Goal: Find specific page/section: Find specific page/section

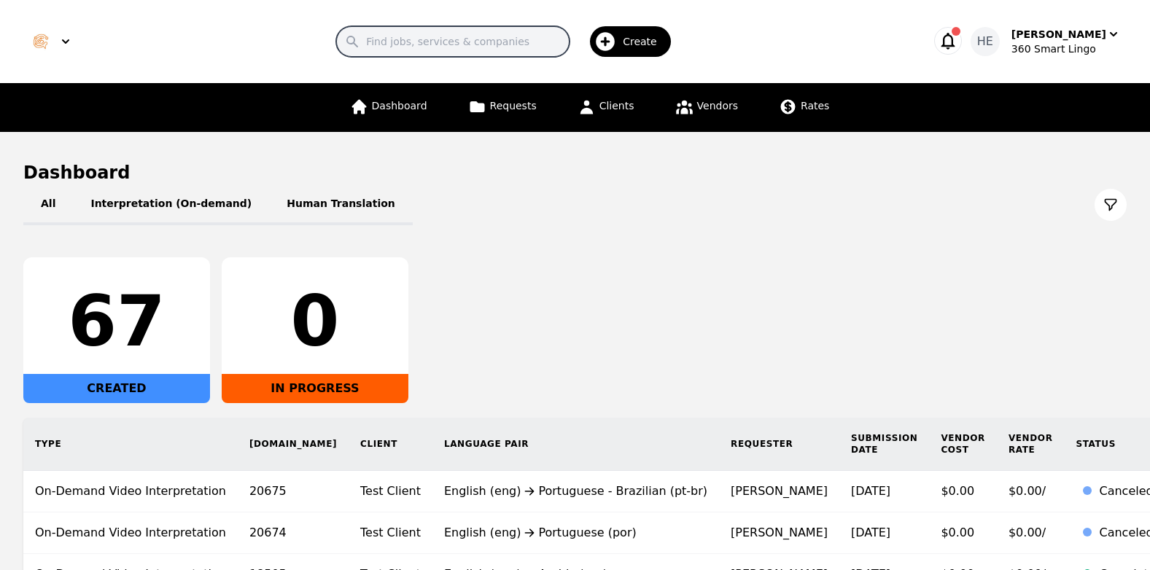
click at [538, 36] on input "Search" at bounding box center [452, 41] width 233 height 31
click at [898, 131] on div "Dashboard Requests Clients Vendors Rates" at bounding box center [575, 107] width 887 height 49
click at [697, 100] on span "Vendors" at bounding box center [717, 106] width 41 height 12
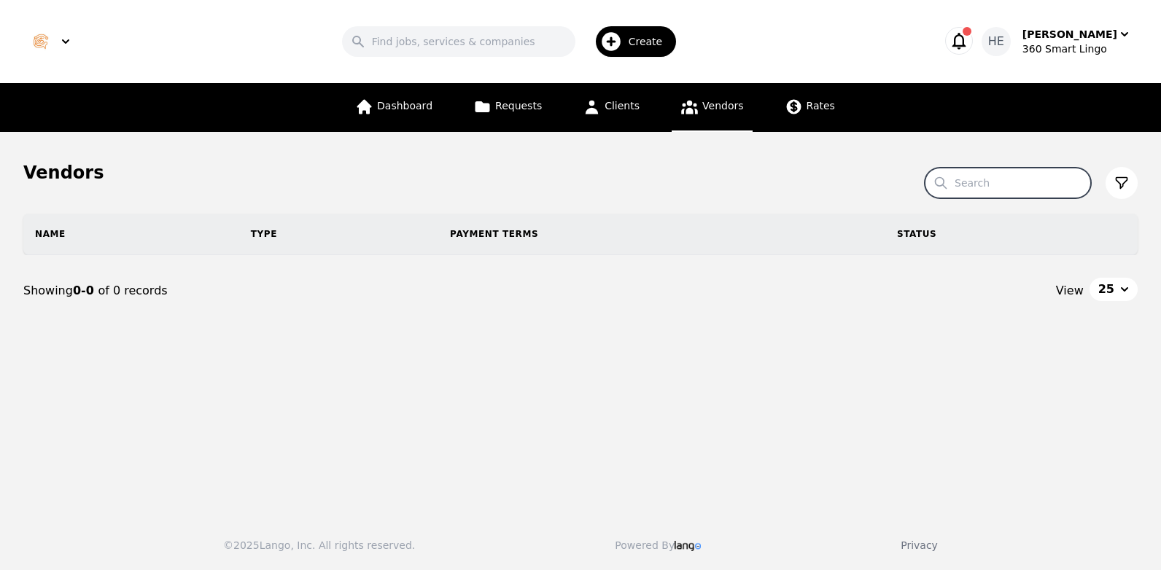
click at [1022, 186] on input "Search" at bounding box center [1008, 183] width 166 height 31
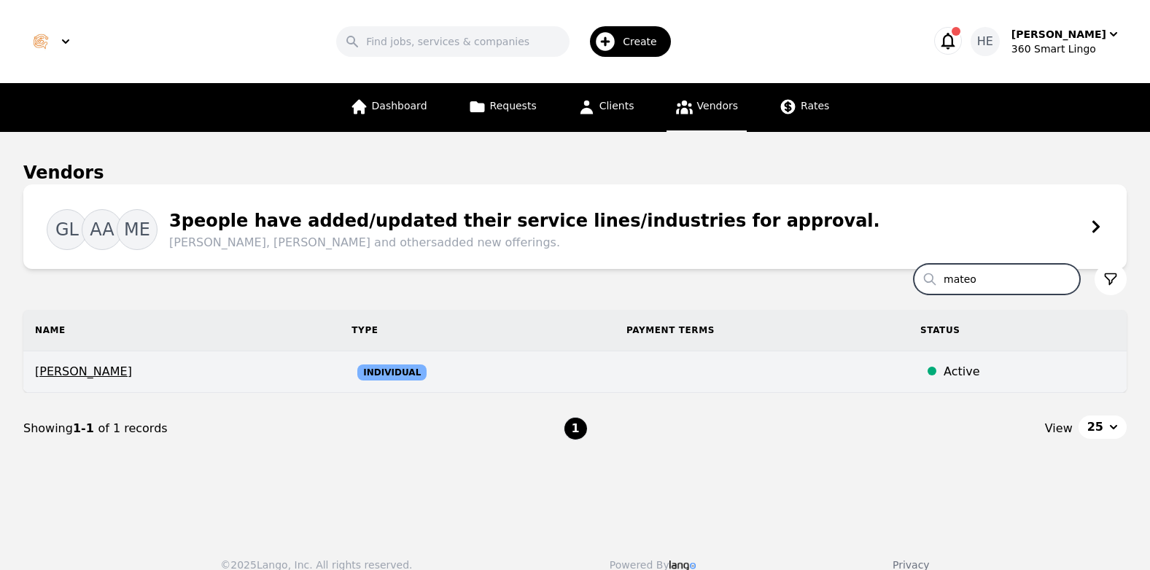
type input "mateo"
click at [362, 374] on span "Individual" at bounding box center [391, 373] width 69 height 16
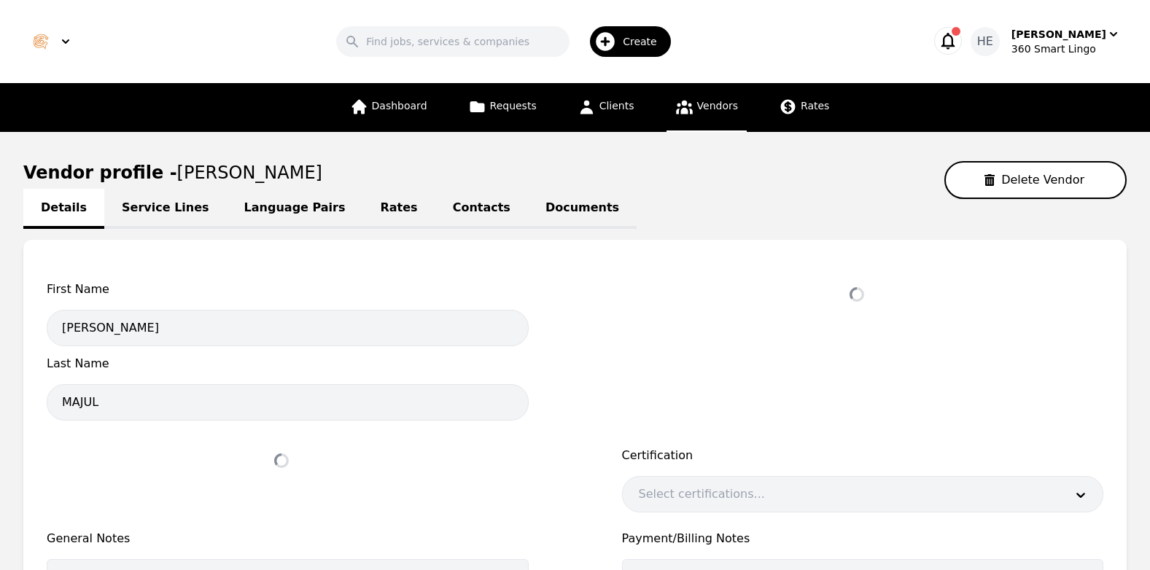
select select "active"
